Goal: Task Accomplishment & Management: Use online tool/utility

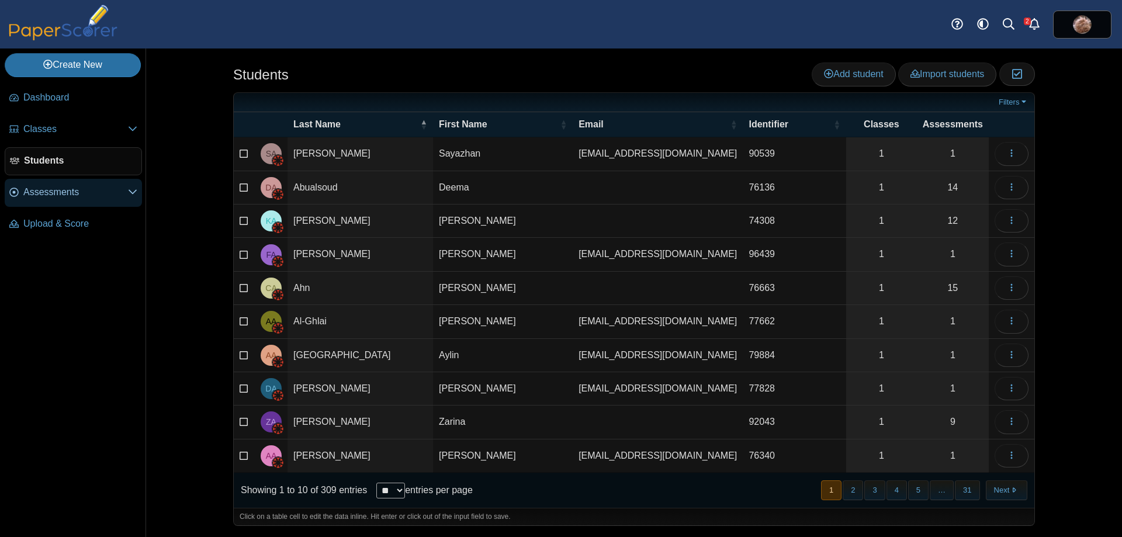
click at [65, 198] on span "Assessments" at bounding box center [75, 192] width 105 height 13
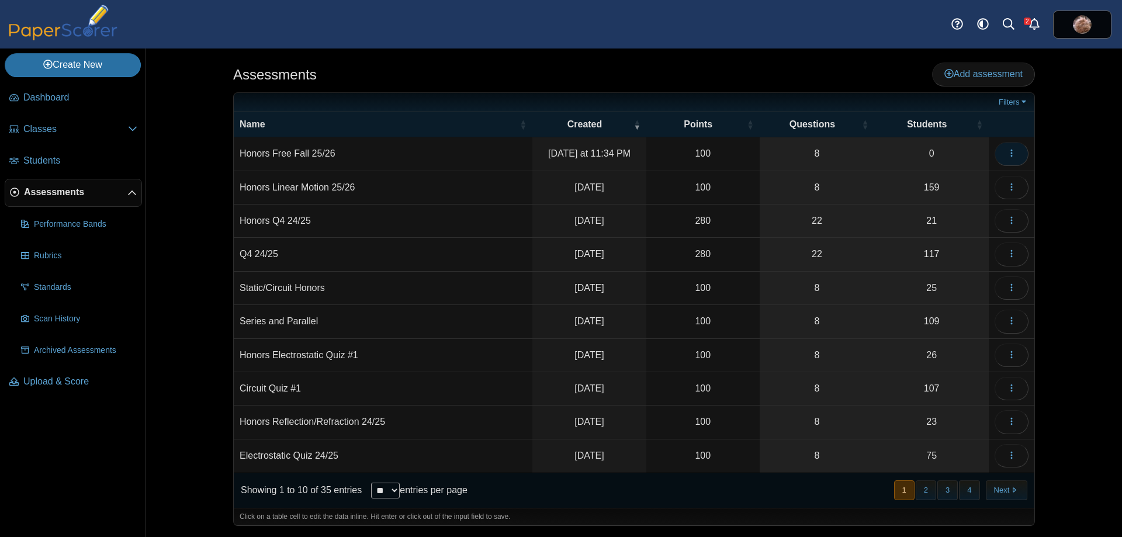
click at [1008, 151] on icon "button" at bounding box center [1011, 152] width 9 height 9
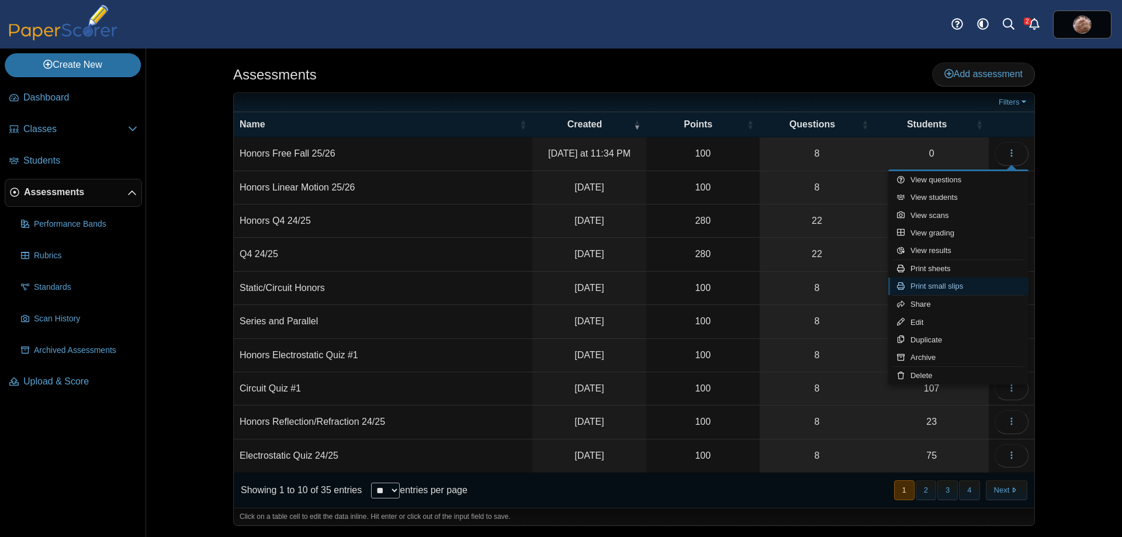
click at [964, 283] on link "Print small slips" at bounding box center [958, 287] width 140 height 18
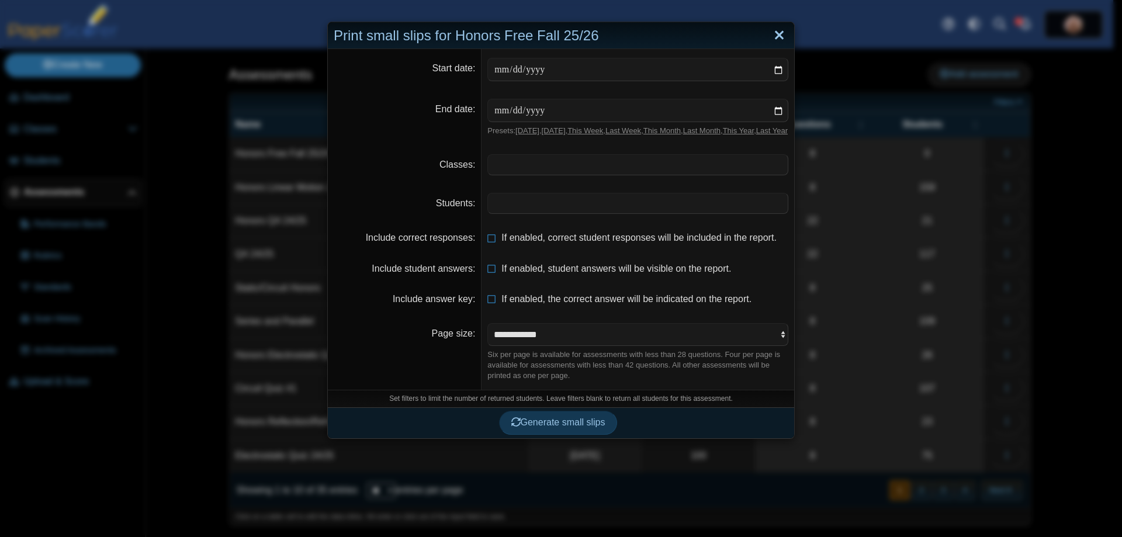
click at [779, 33] on link "Close" at bounding box center [779, 36] width 18 height 20
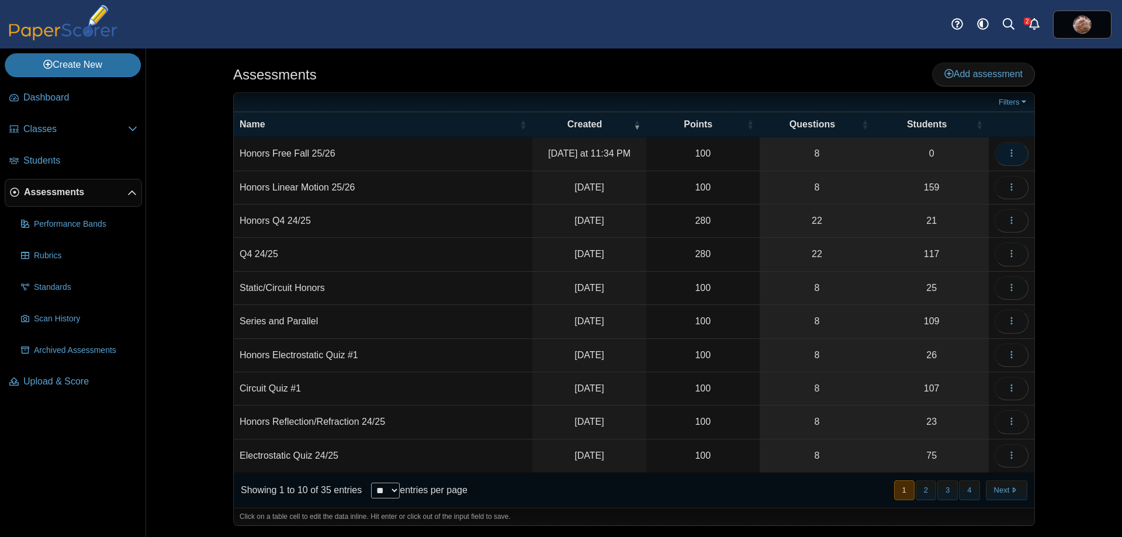
click at [1016, 155] on button "button" at bounding box center [1012, 153] width 34 height 23
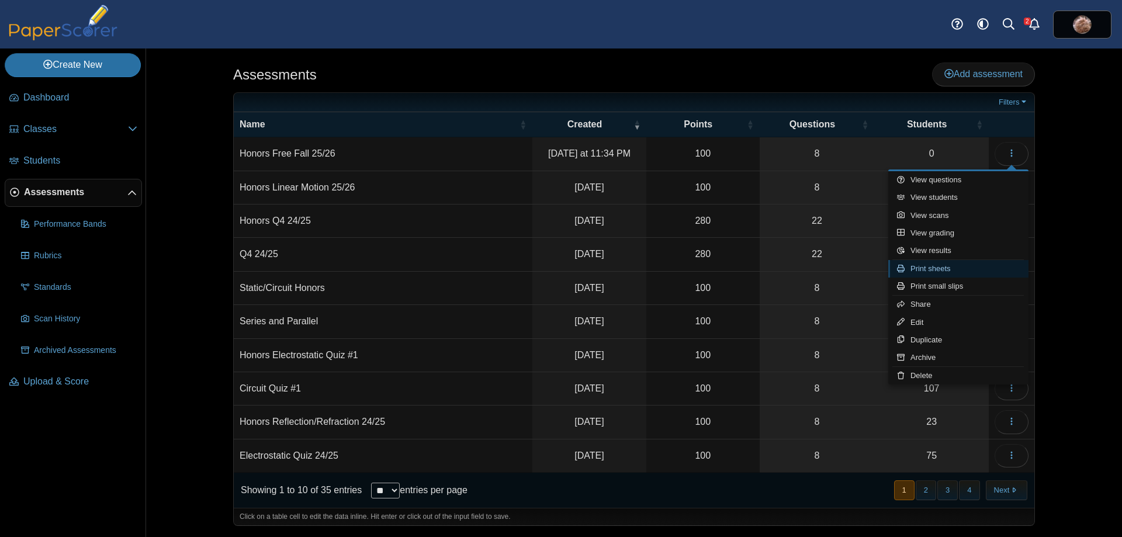
click at [953, 267] on link "Print sheets" at bounding box center [958, 269] width 140 height 18
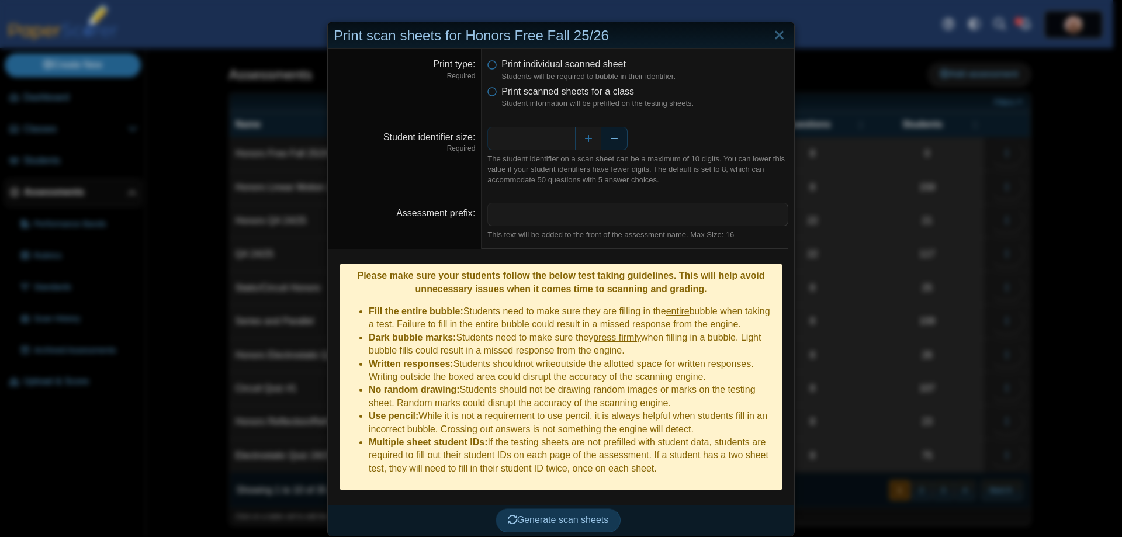
click at [613, 143] on button "Decrease" at bounding box center [614, 138] width 26 height 23
click at [572, 515] on div "Generate scan sheets" at bounding box center [558, 520] width 461 height 30
click at [571, 508] on button "Generate scan sheets" at bounding box center [559, 519] width 126 height 23
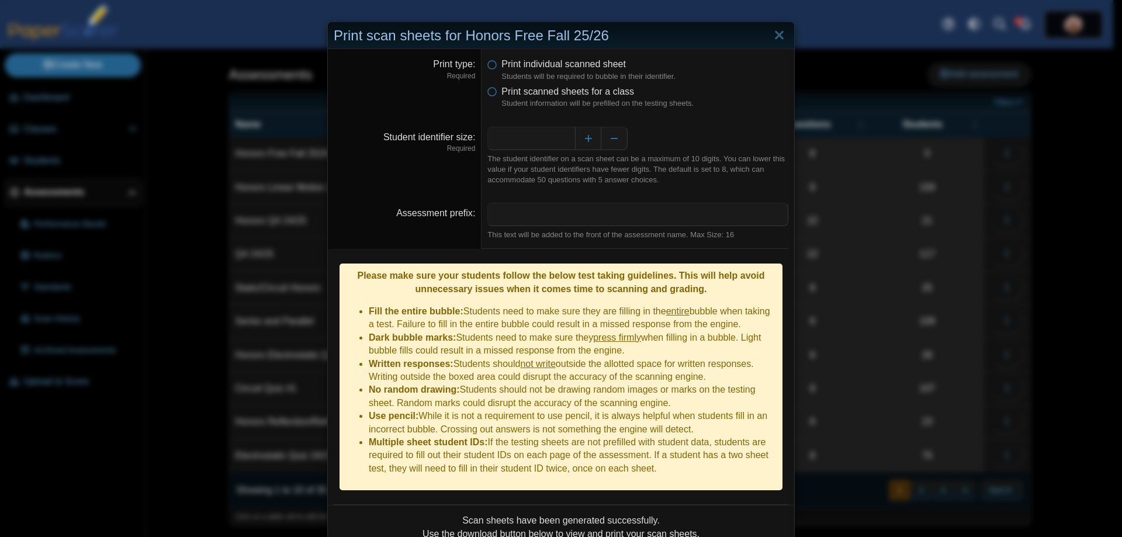
scroll to position [80, 0]
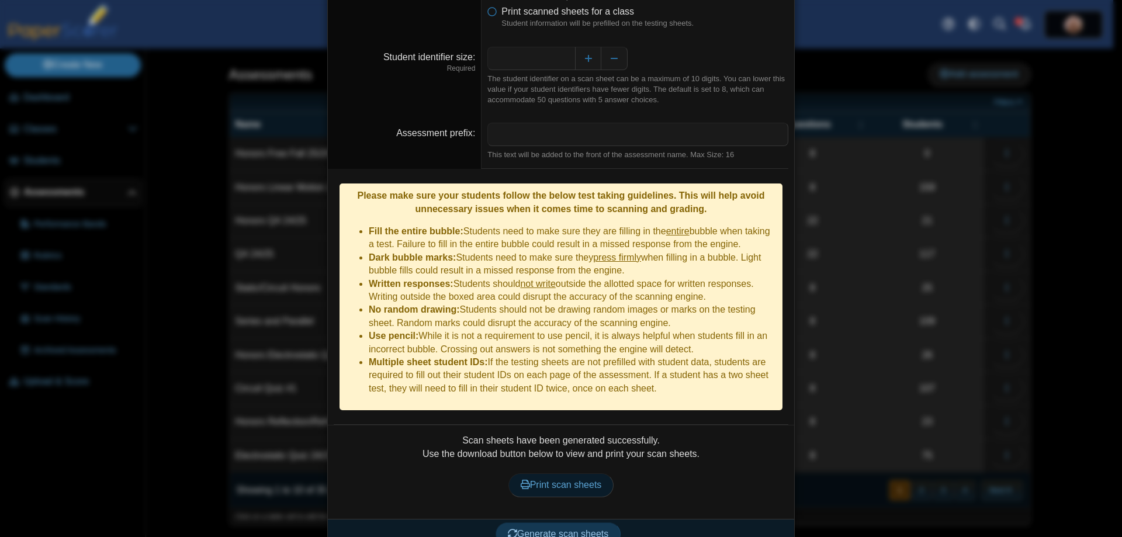
click at [552, 480] on span "Print scan sheets" at bounding box center [561, 485] width 81 height 10
